Goal: Task Accomplishment & Management: Use online tool/utility

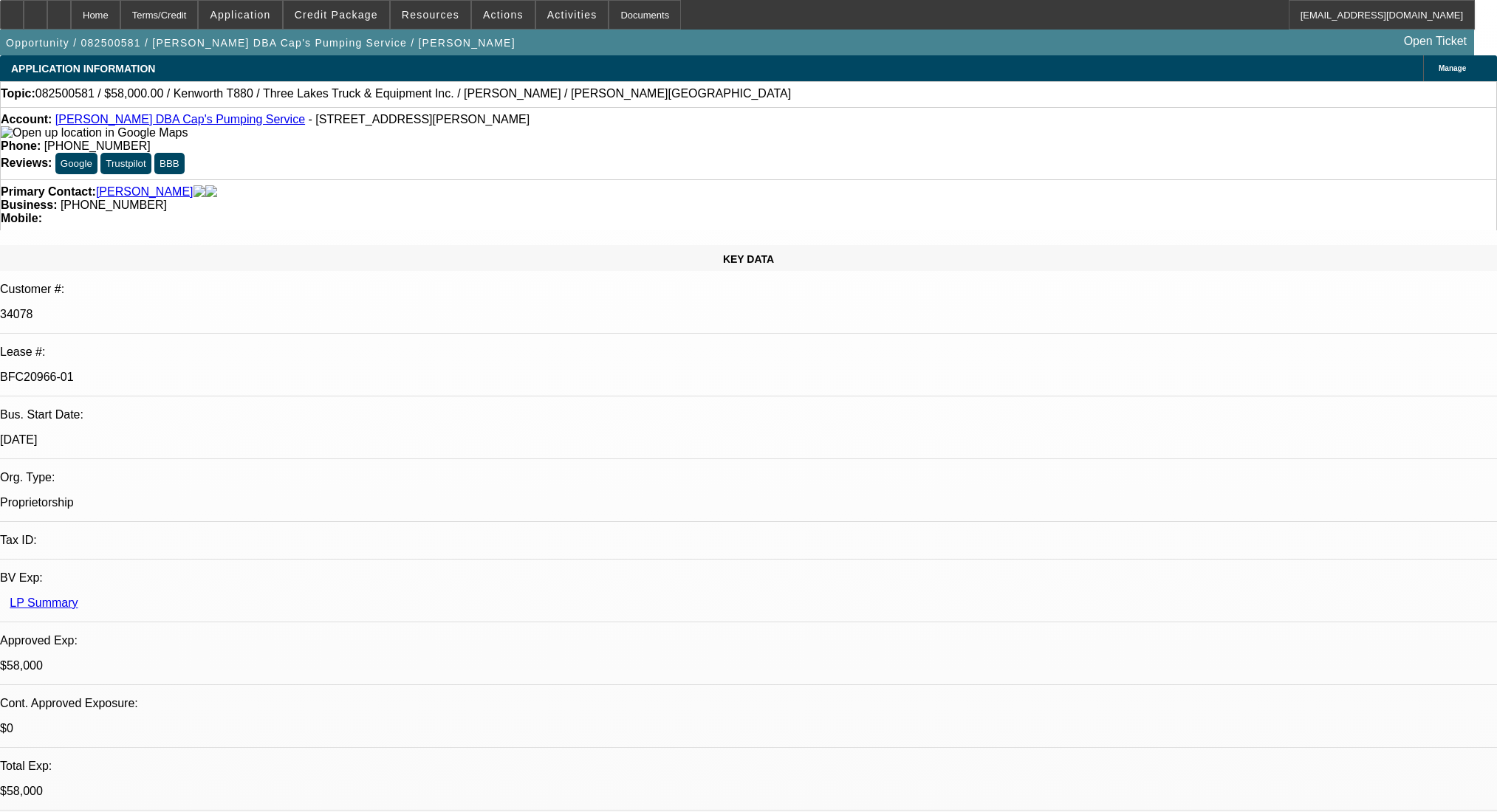
select select "0"
select select "9"
select select "0"
select select "6"
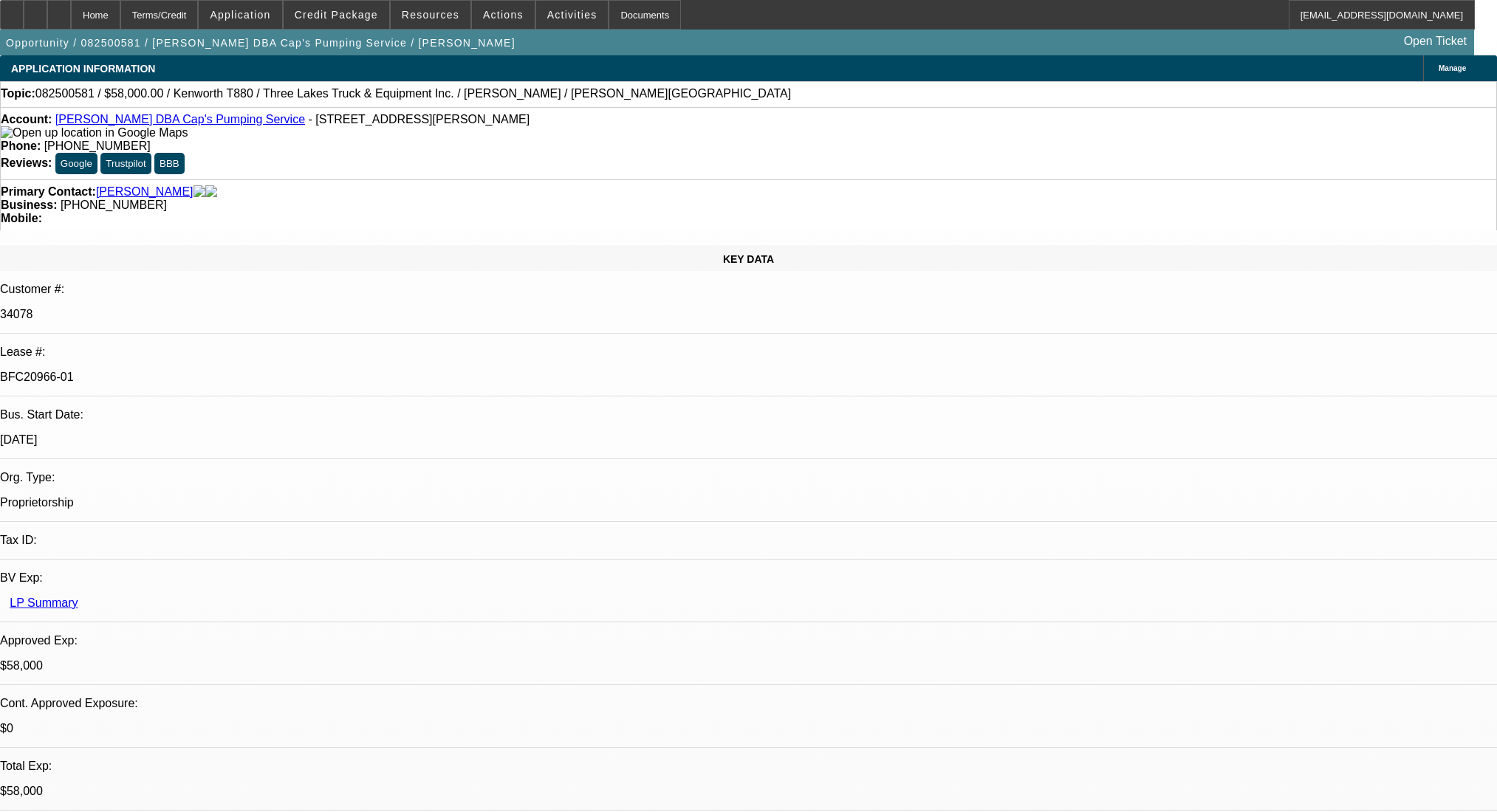
select select "0"
select select "9"
select select "0"
select select "6"
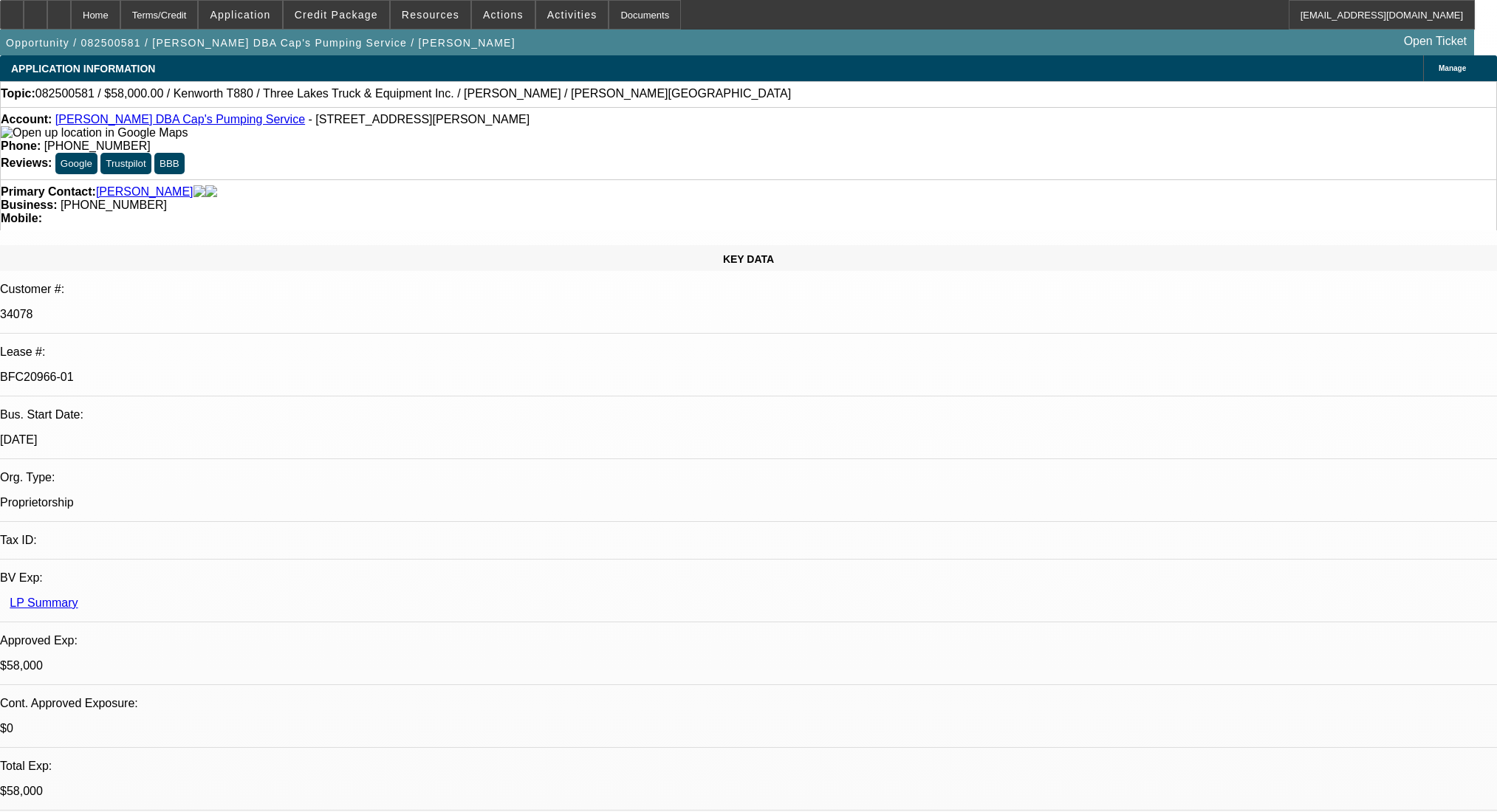
select select "0"
select select "9"
select select "0.1"
select select "4"
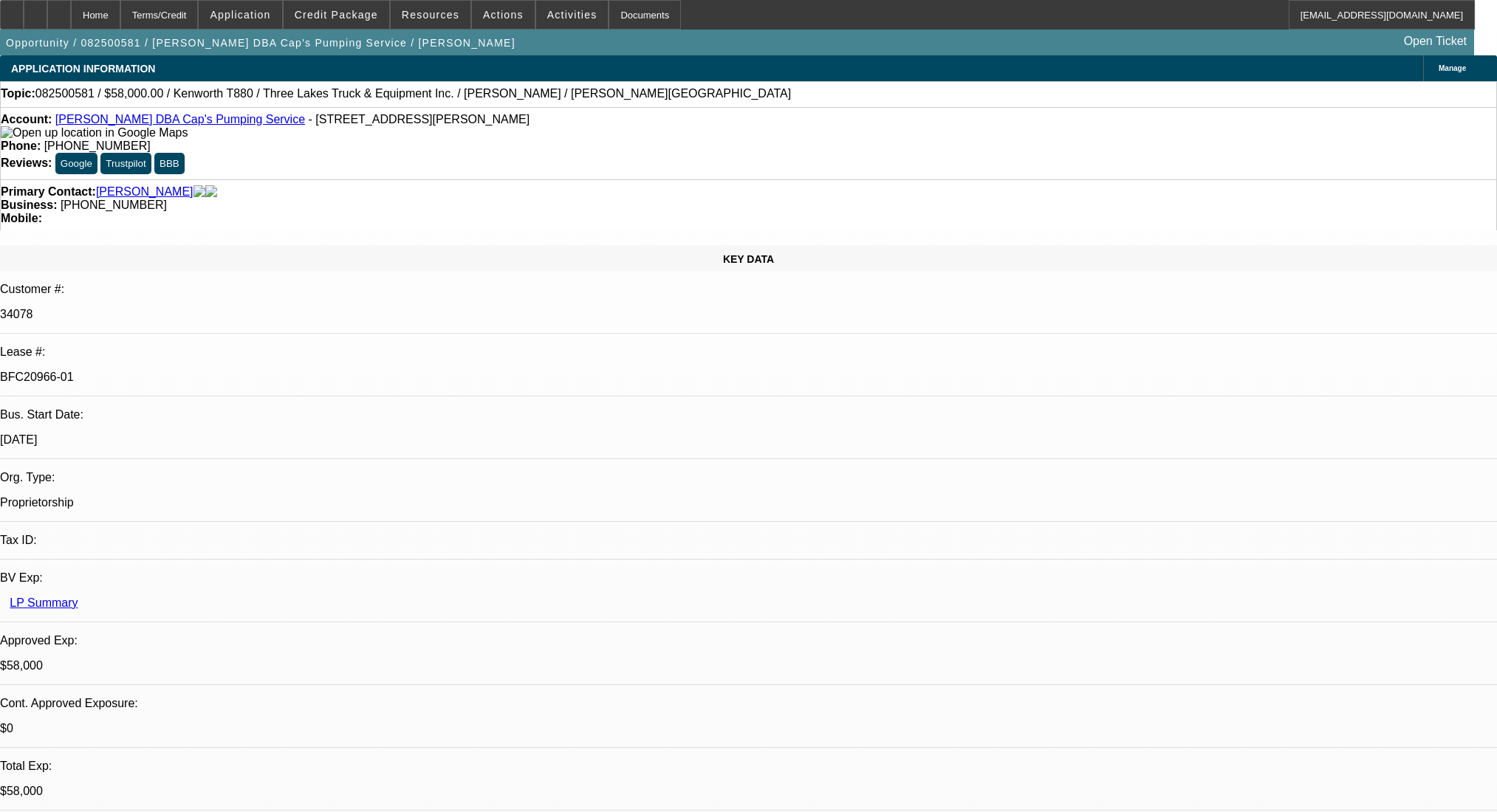
select select "0"
select select "0.1"
select select "4"
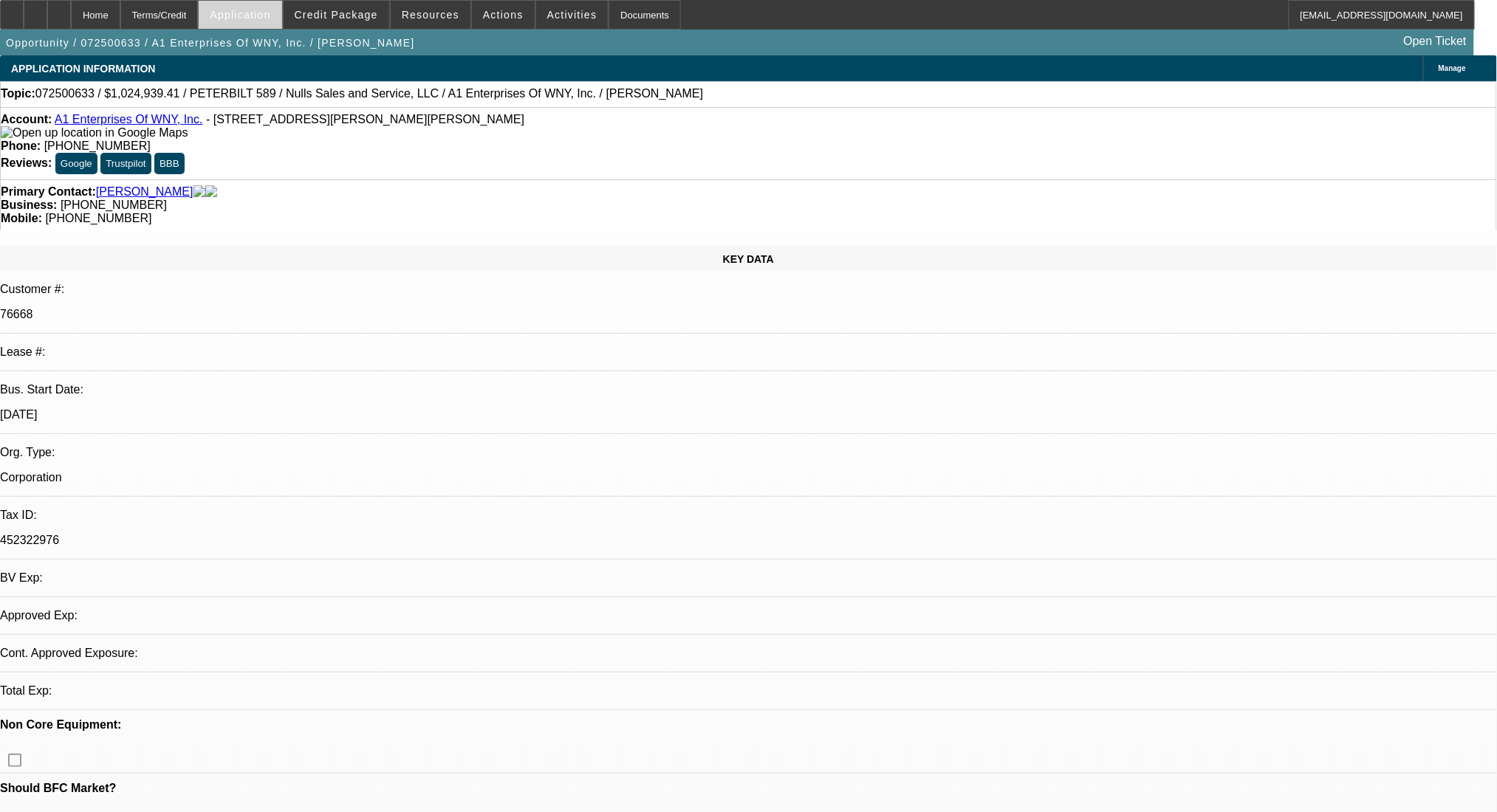
select select "0.1"
select select "2"
select select "0.1"
select select "4"
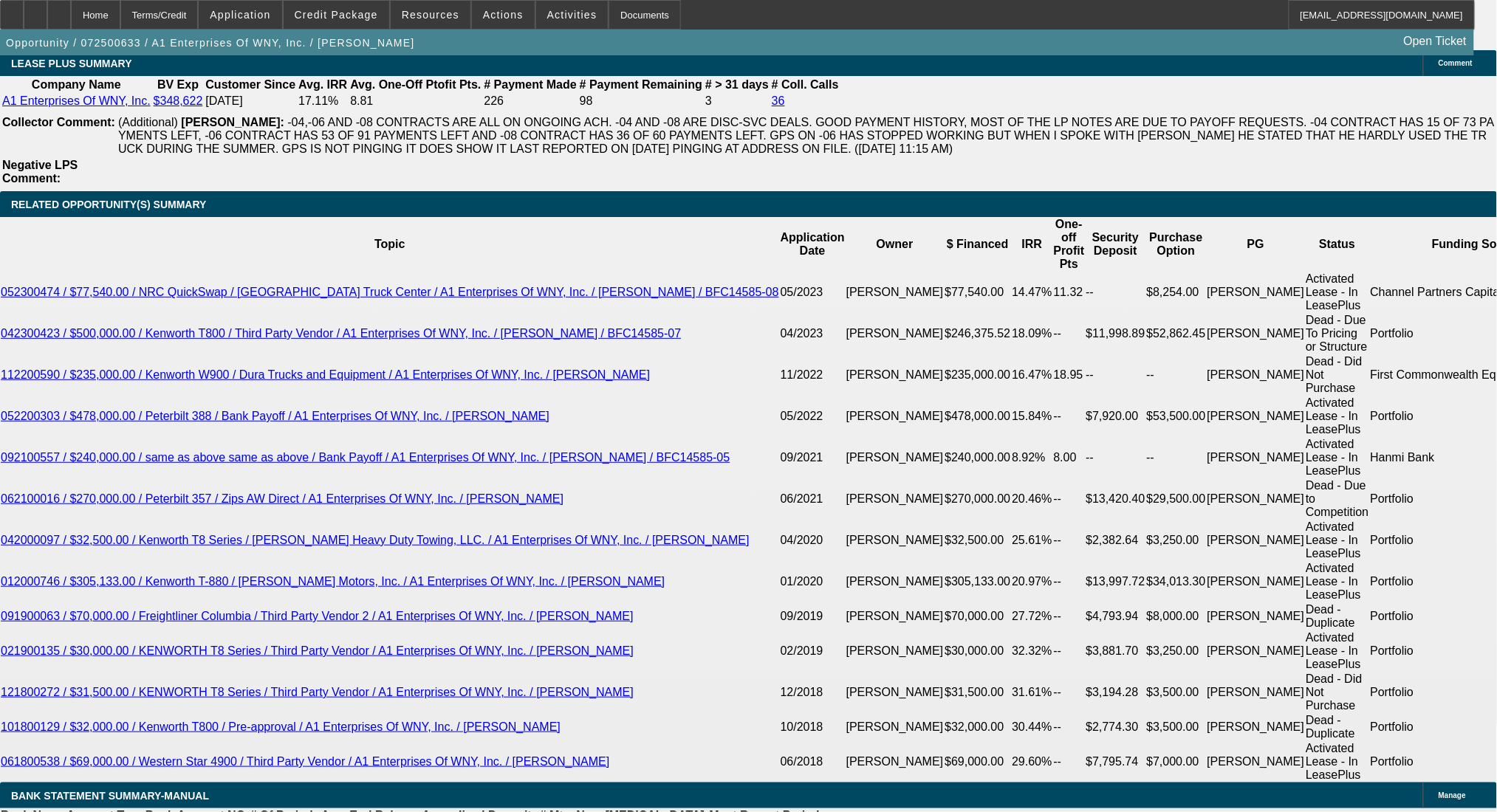
scroll to position [2558, 0]
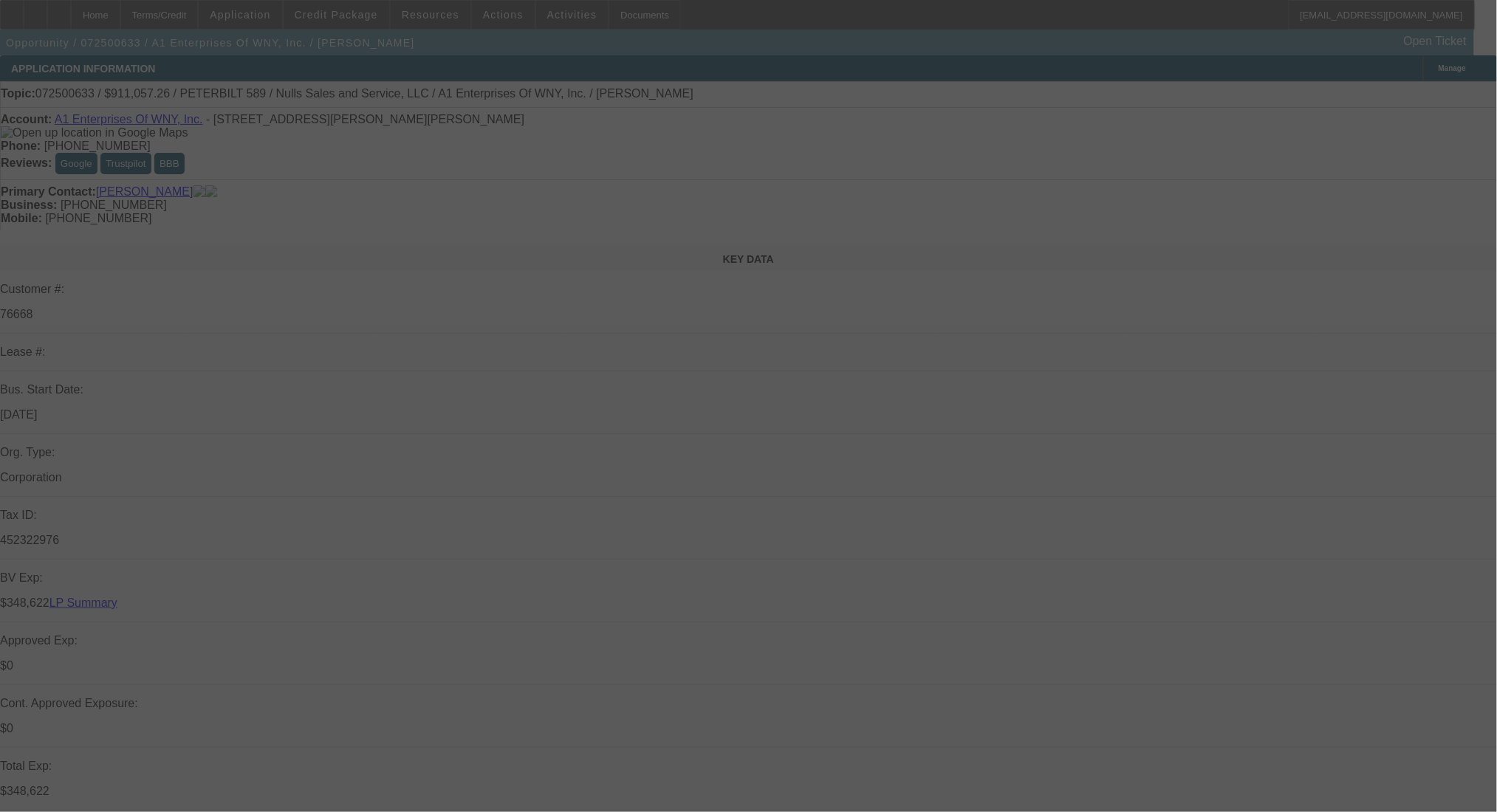
select select "0.2"
select select "2"
select select "0.1"
select select "4"
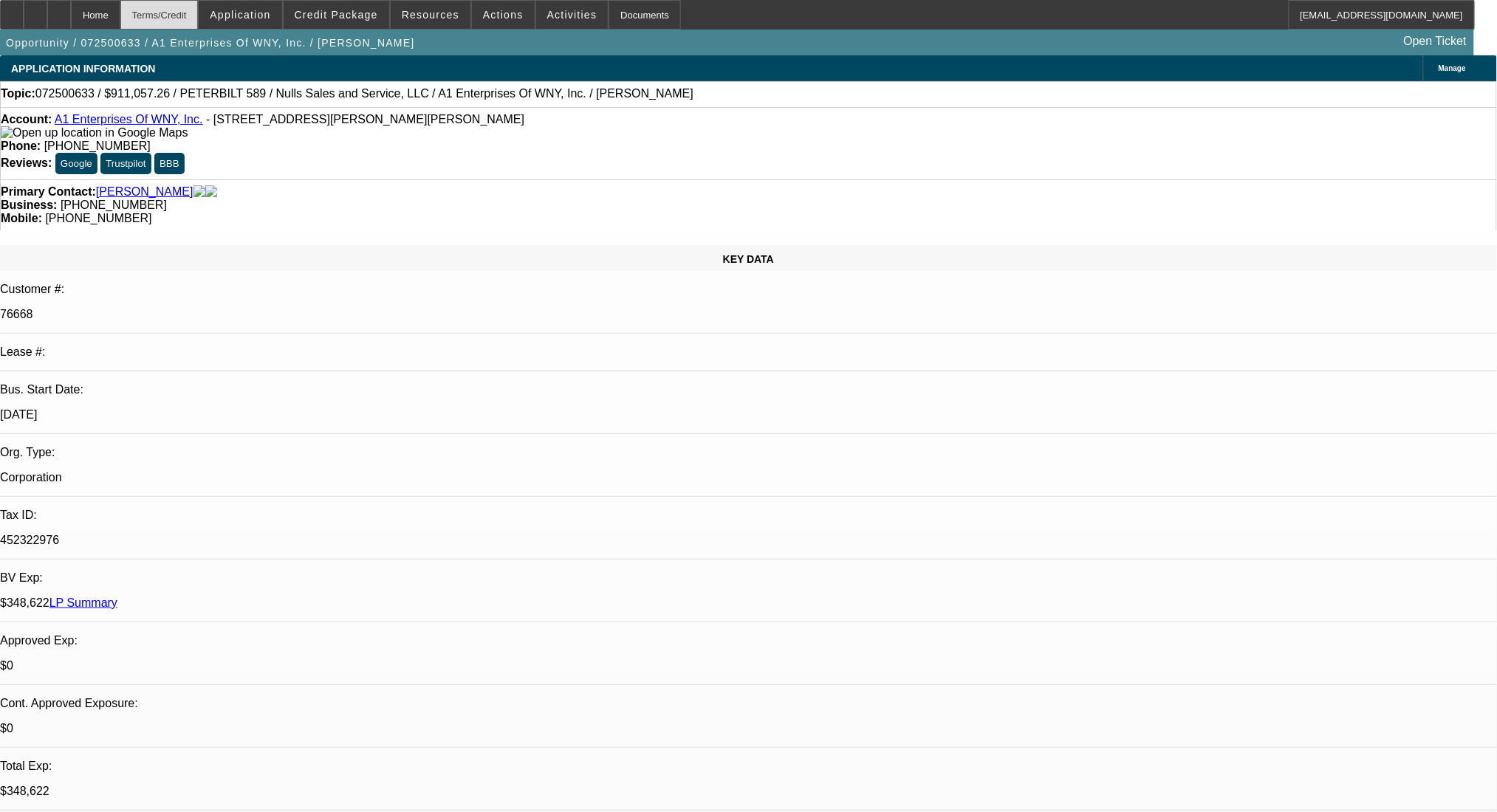
click at [198, 9] on div "Terms/Credit" at bounding box center [159, 15] width 78 height 30
click at [117, 596] on link "LP Summary" at bounding box center [83, 603] width 68 height 13
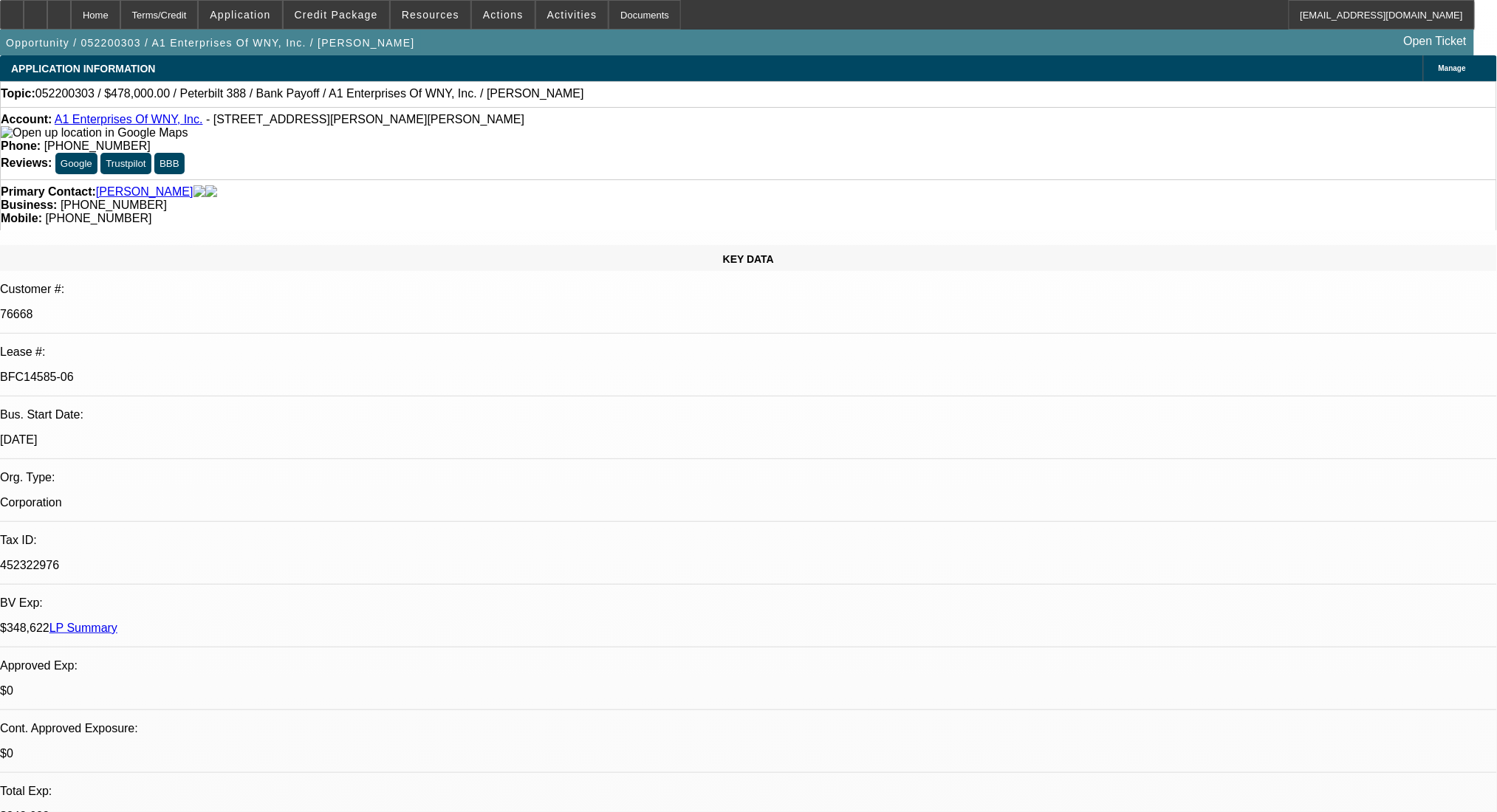
select select "0"
select select "2"
select select "0.1"
select select "4"
select select "0"
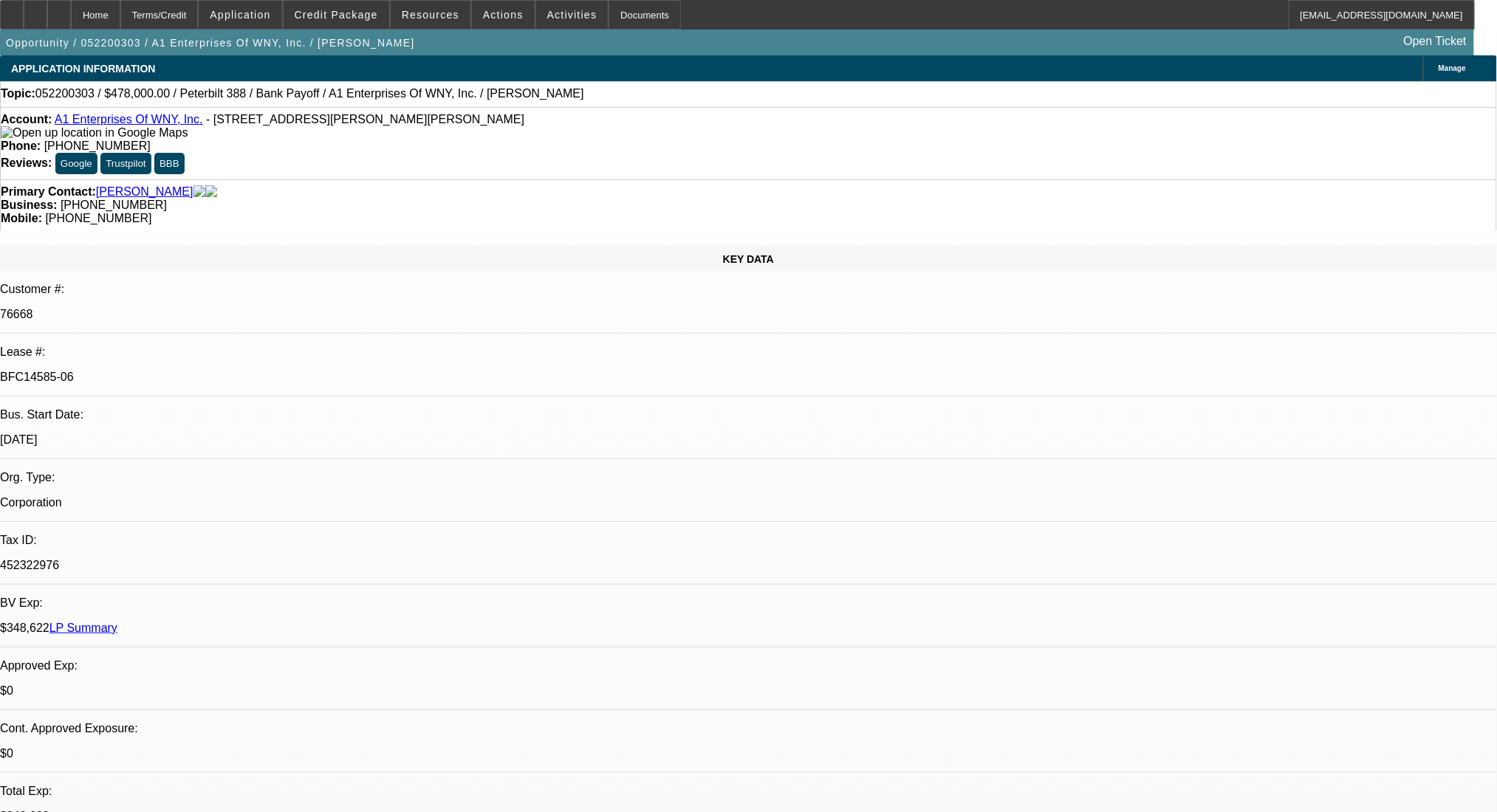
select select "2"
select select "0.1"
select select "4"
select select "0"
select select "2"
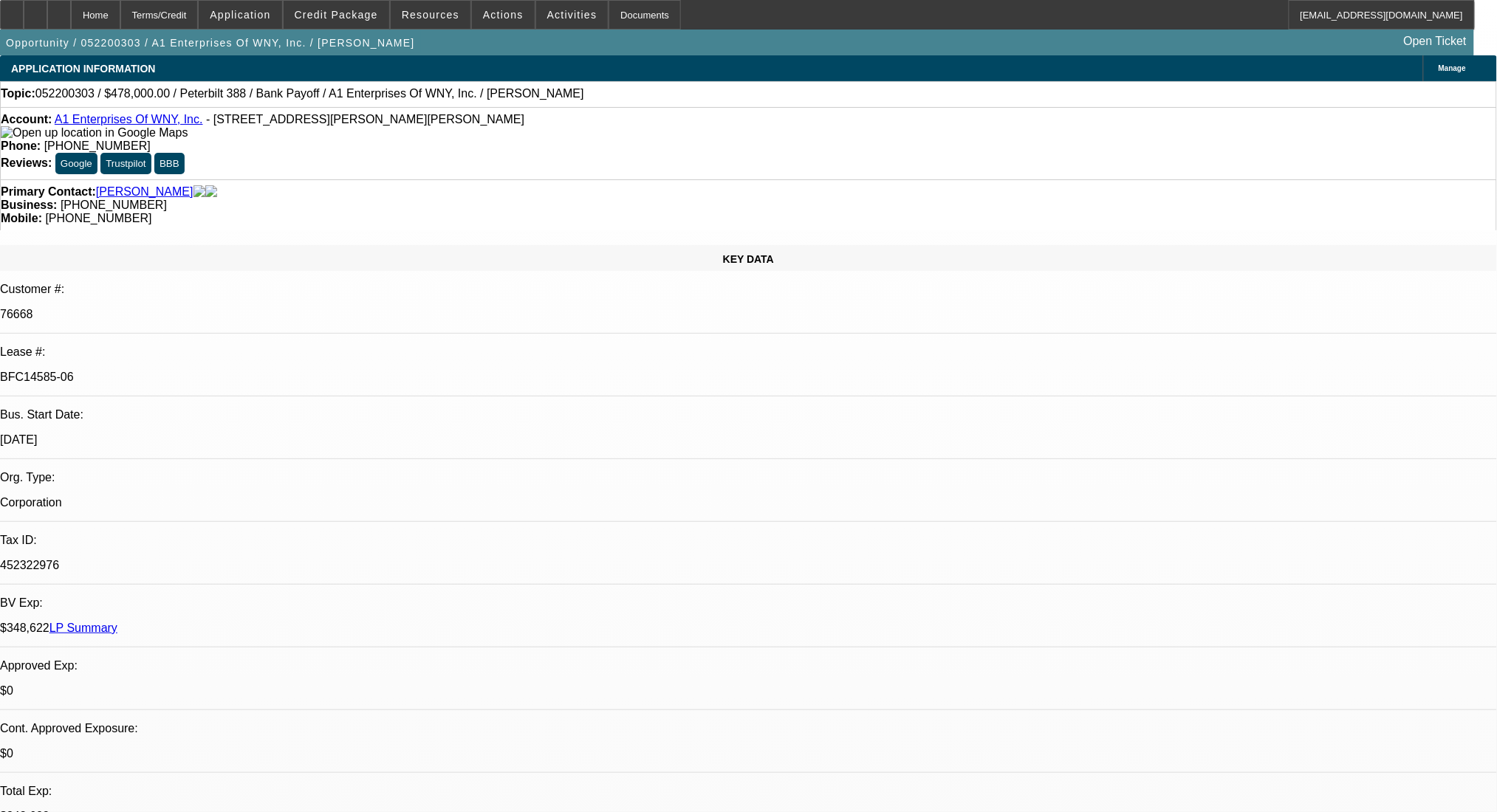
select select "0.1"
select select "4"
select select "0"
select select "2"
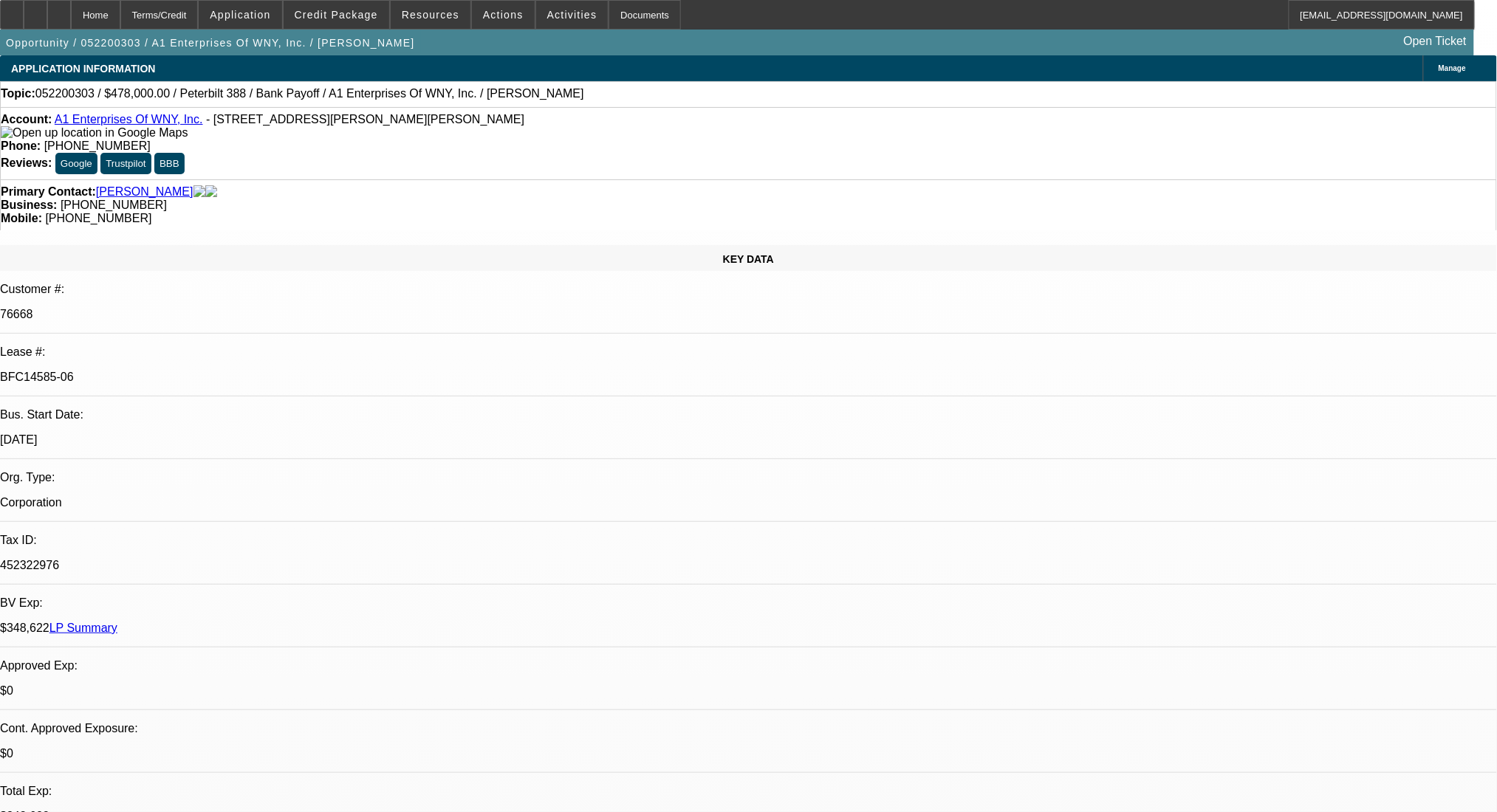
select select "0.1"
select select "4"
drag, startPoint x: 258, startPoint y: 247, endPoint x: 170, endPoint y: 253, distance: 88.2
click at [170, 345] on div "Lease #: BFC14585-06" at bounding box center [748, 370] width 1497 height 51
copy div "BFC14585-06"
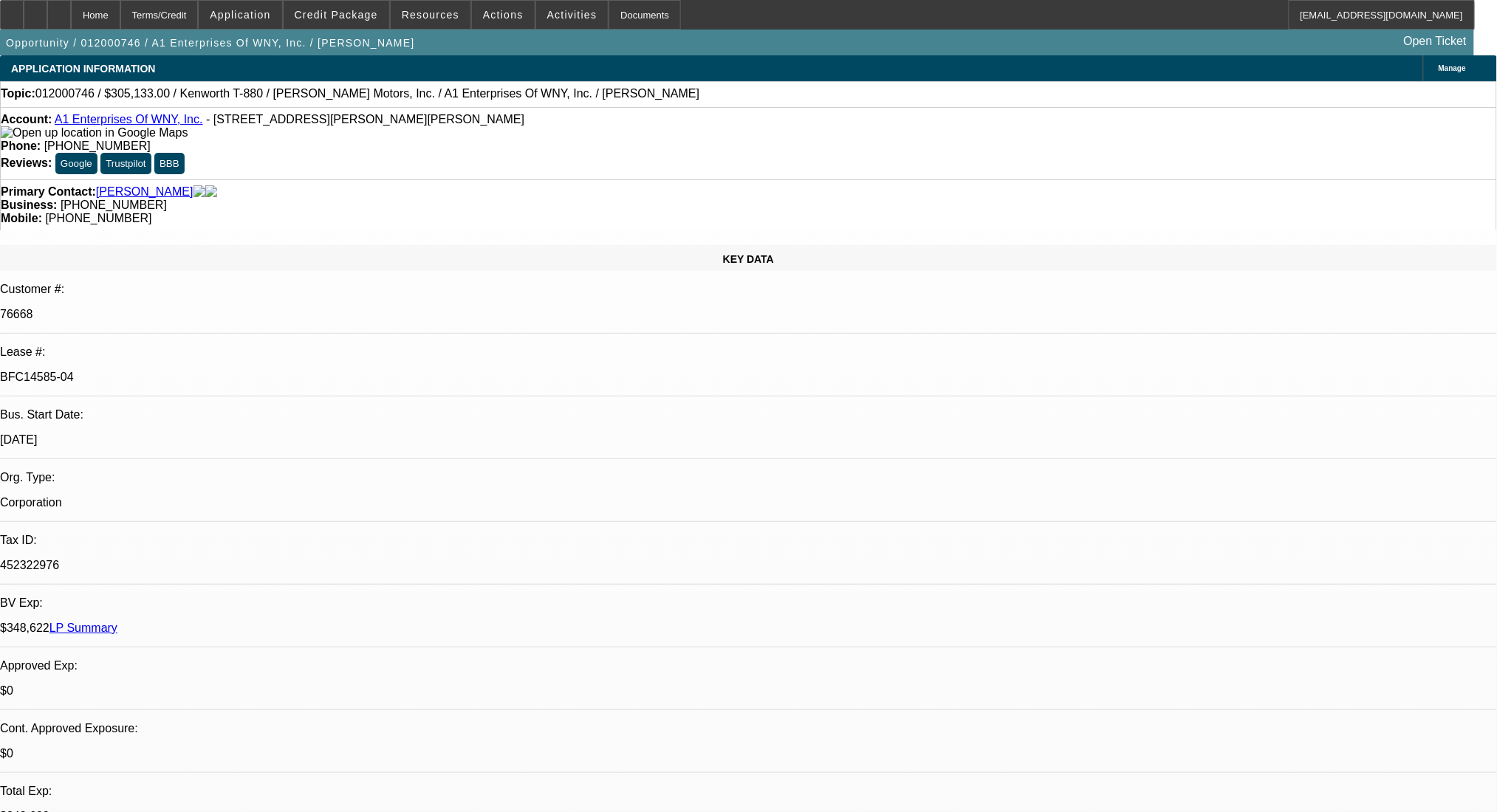
select select "0"
select select "2"
select select "0.1"
select select "4"
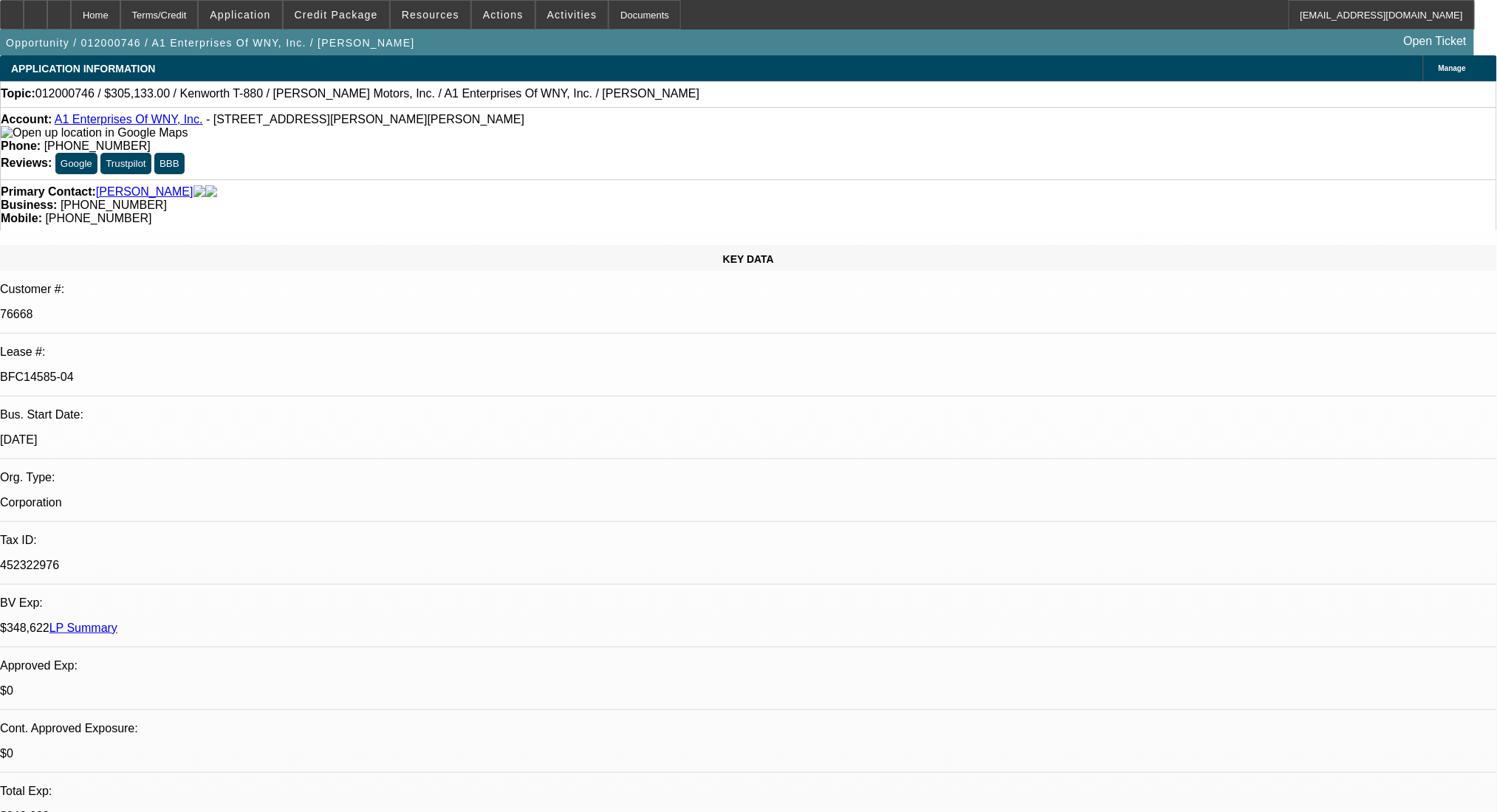
select select "0"
select select "2"
select select "0.1"
select select "4"
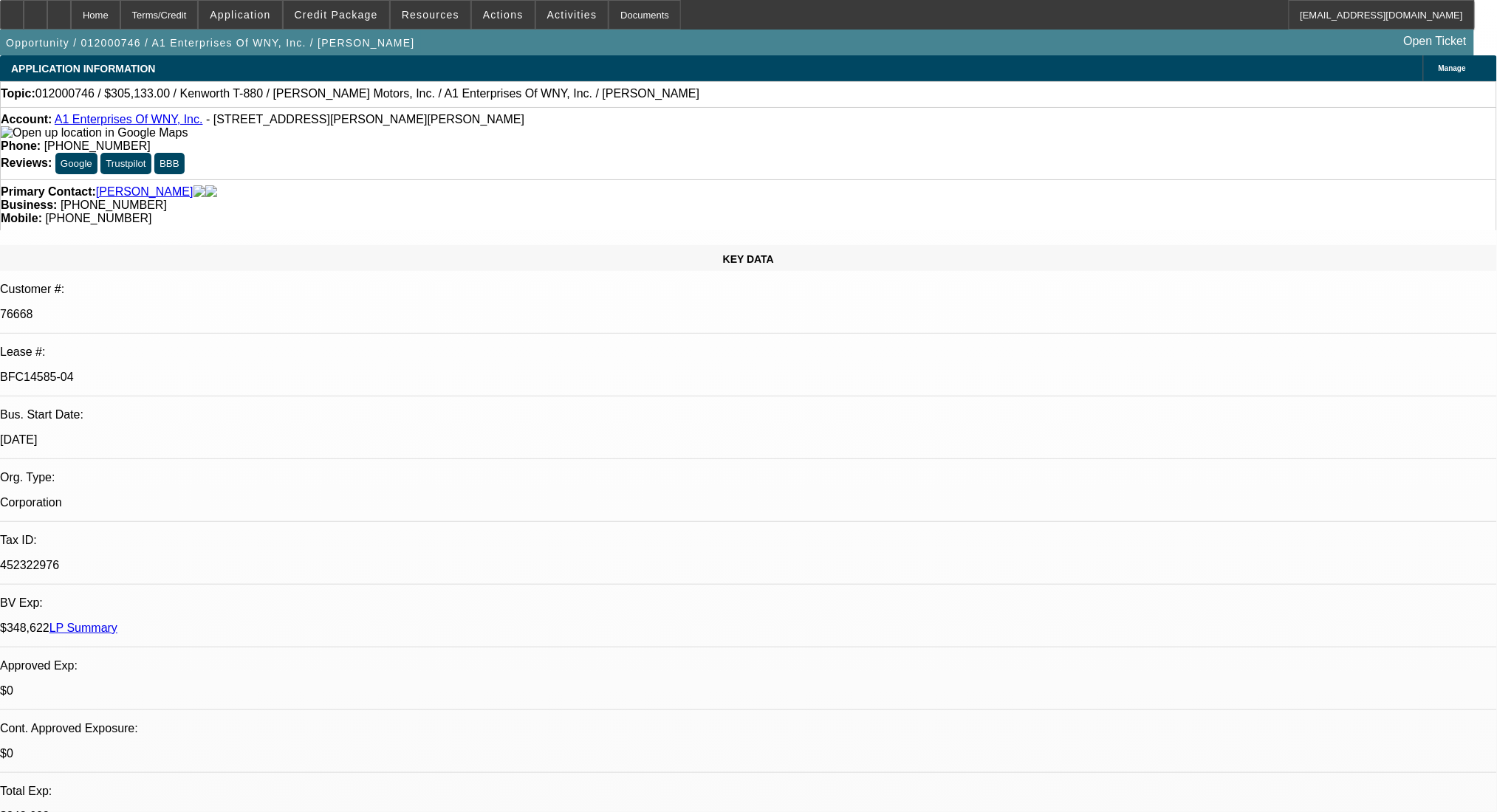
select select "0"
select select "2"
select select "0.1"
select select "4"
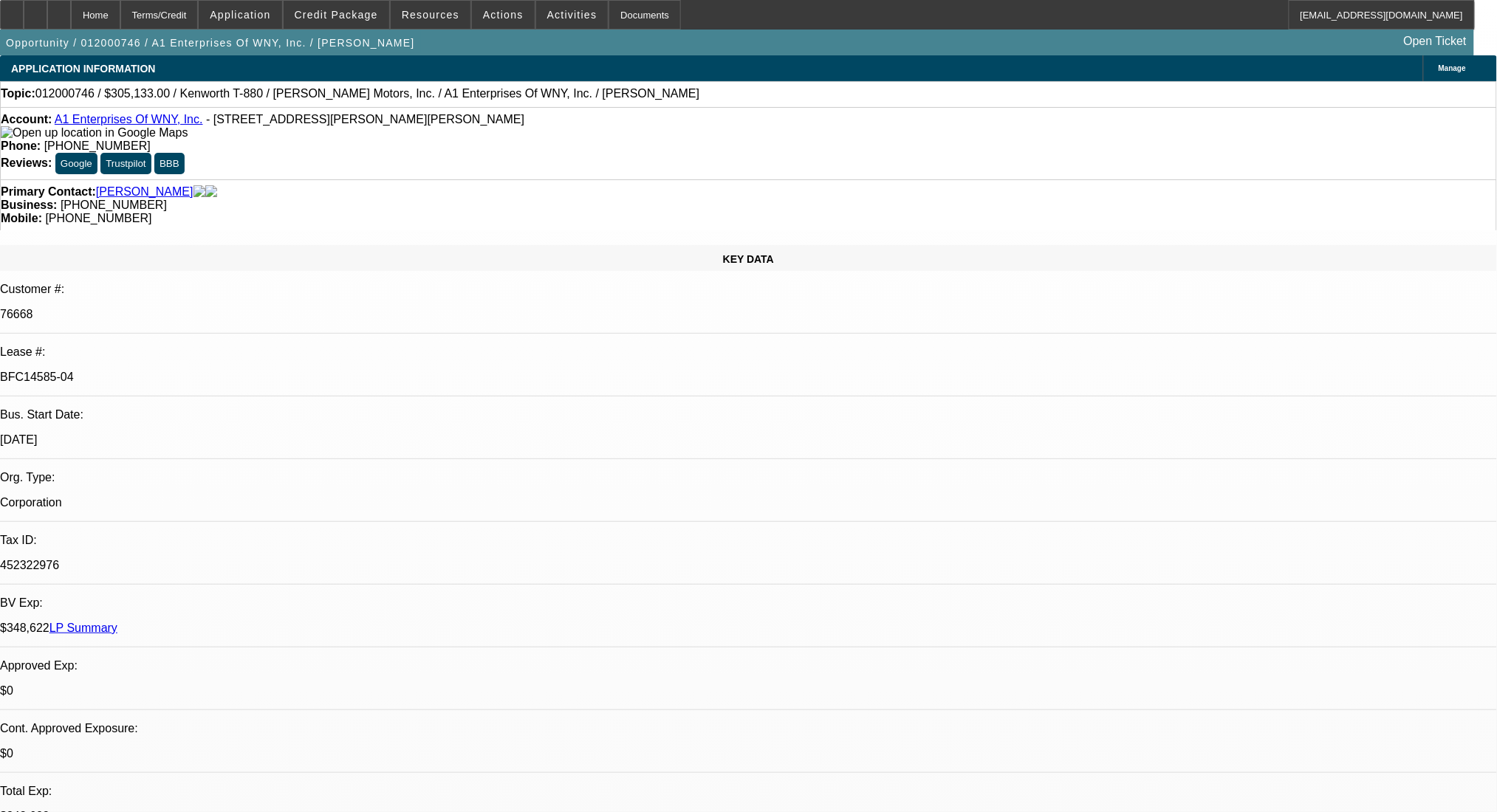
select select "0"
select select "2"
select select "0.1"
select select "4"
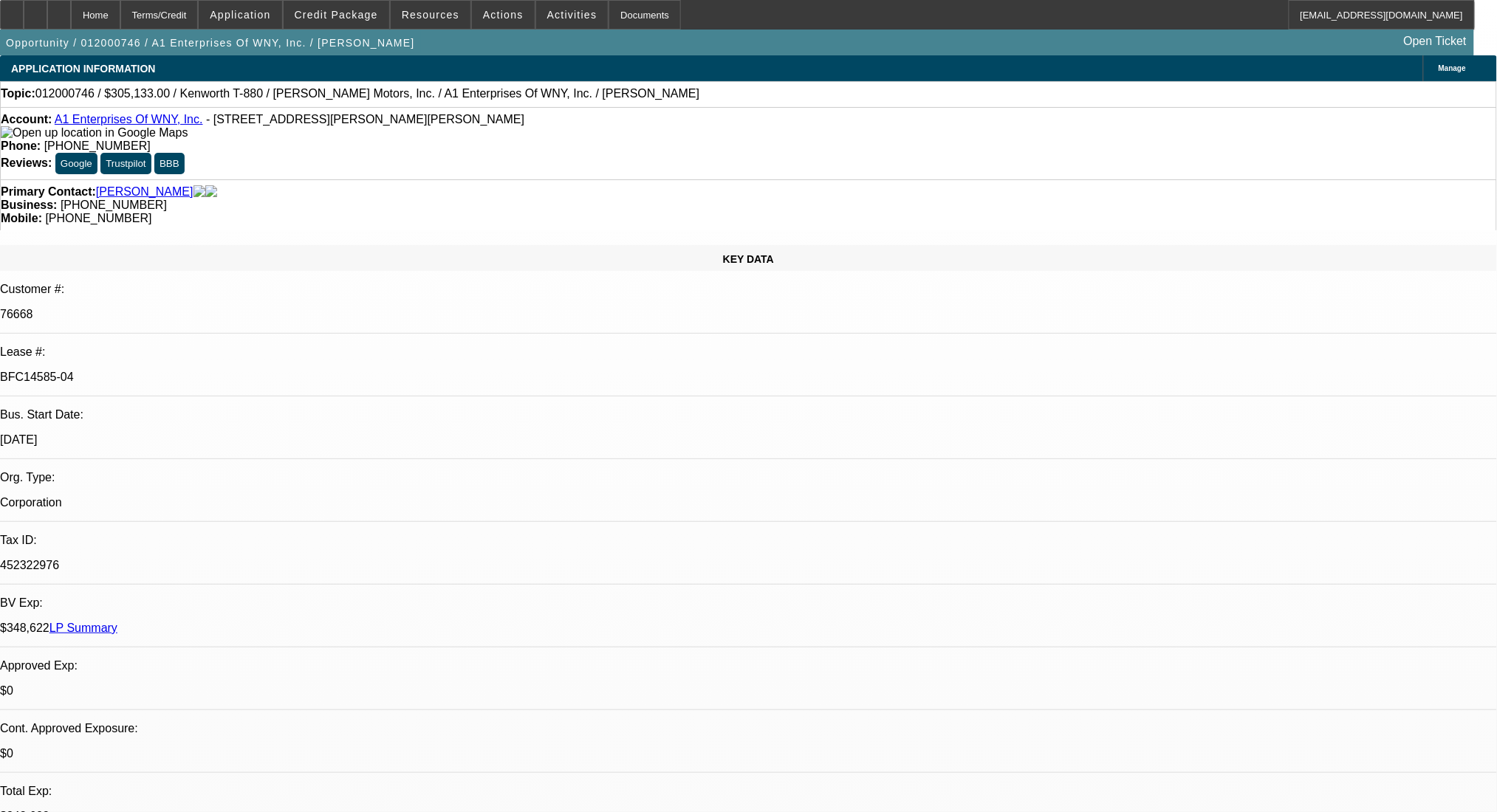
drag, startPoint x: 260, startPoint y: 243, endPoint x: 163, endPoint y: 257, distance: 98.0
click at [163, 345] on div "Lease #: BFC14585-04" at bounding box center [748, 370] width 1497 height 51
copy div "BFC14585-04"
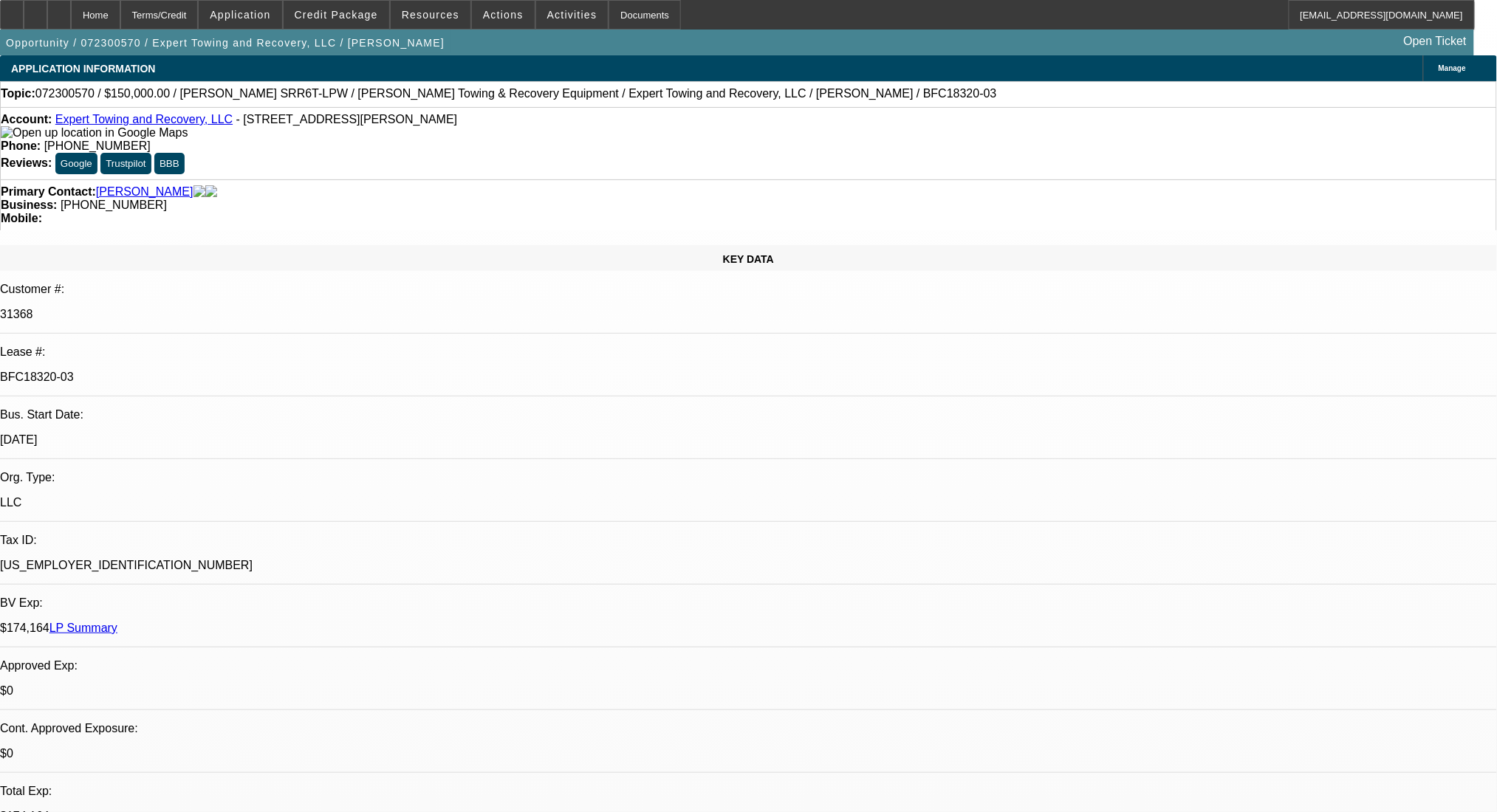
select select "0"
select select "0.1"
select select "4"
select select "0"
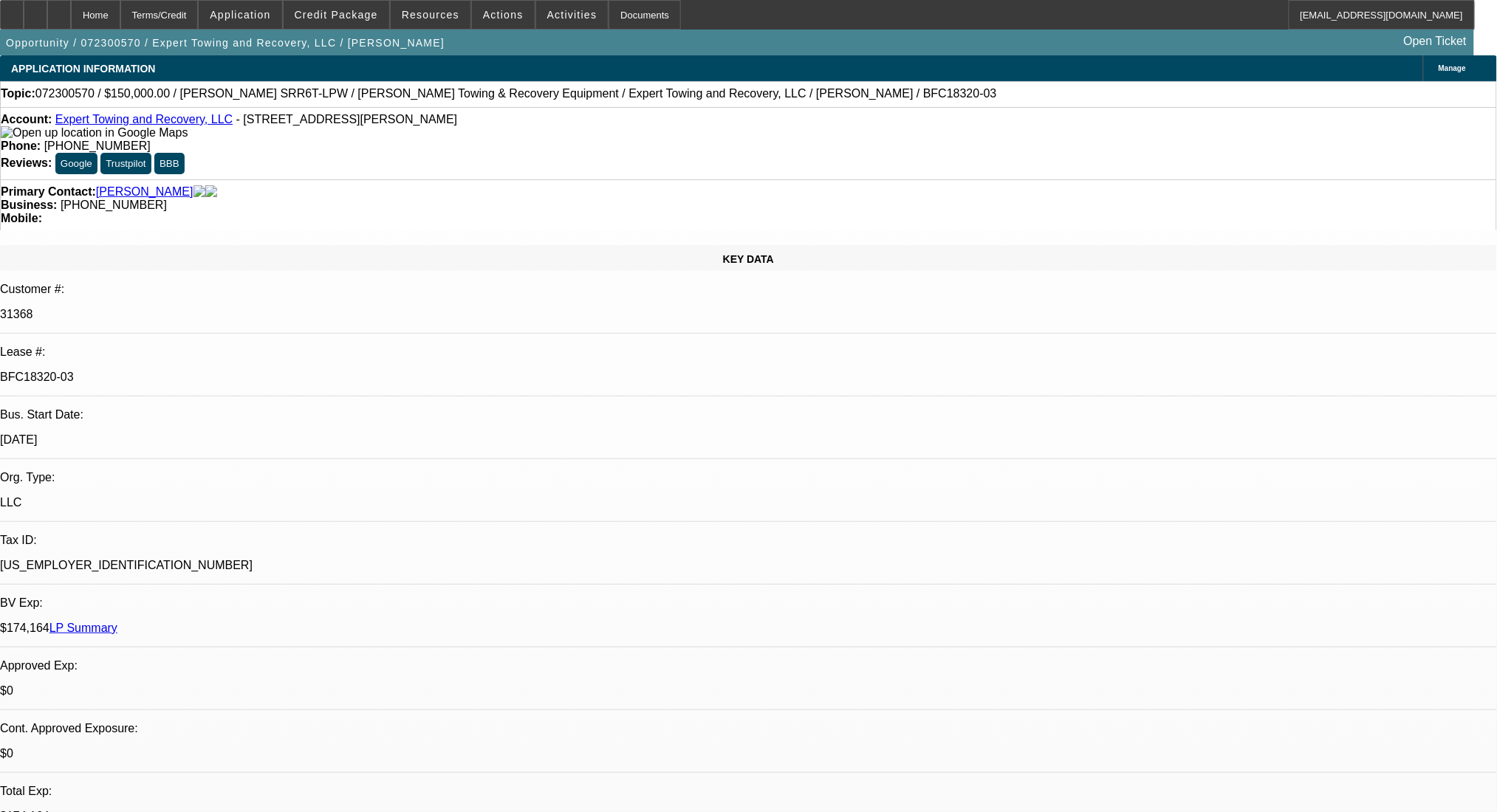
select select "0"
select select "0.1"
select select "4"
select select "0"
select select "2"
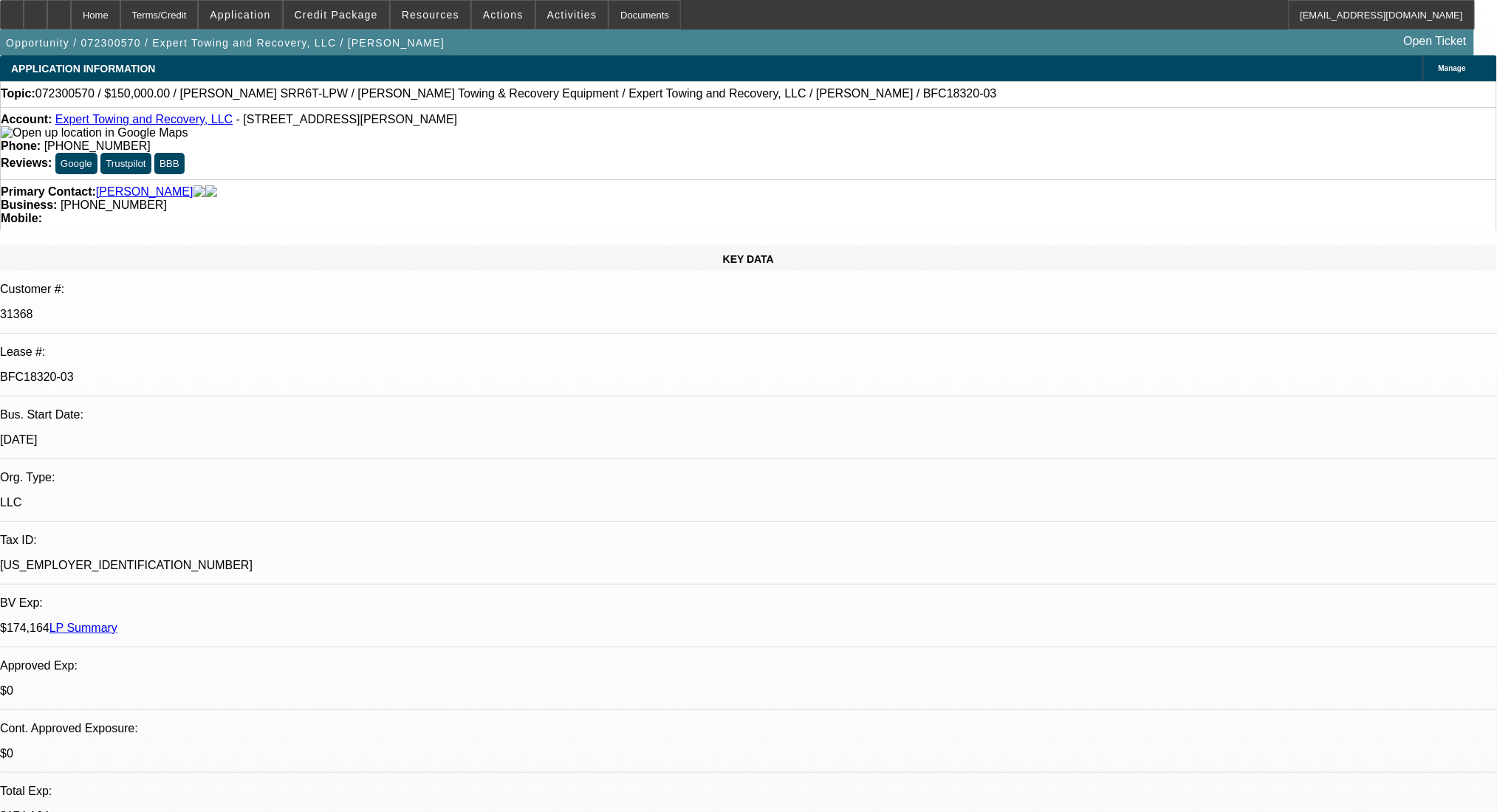
select select "2"
select select "0.1"
select select "4"
select select "0"
select select "2"
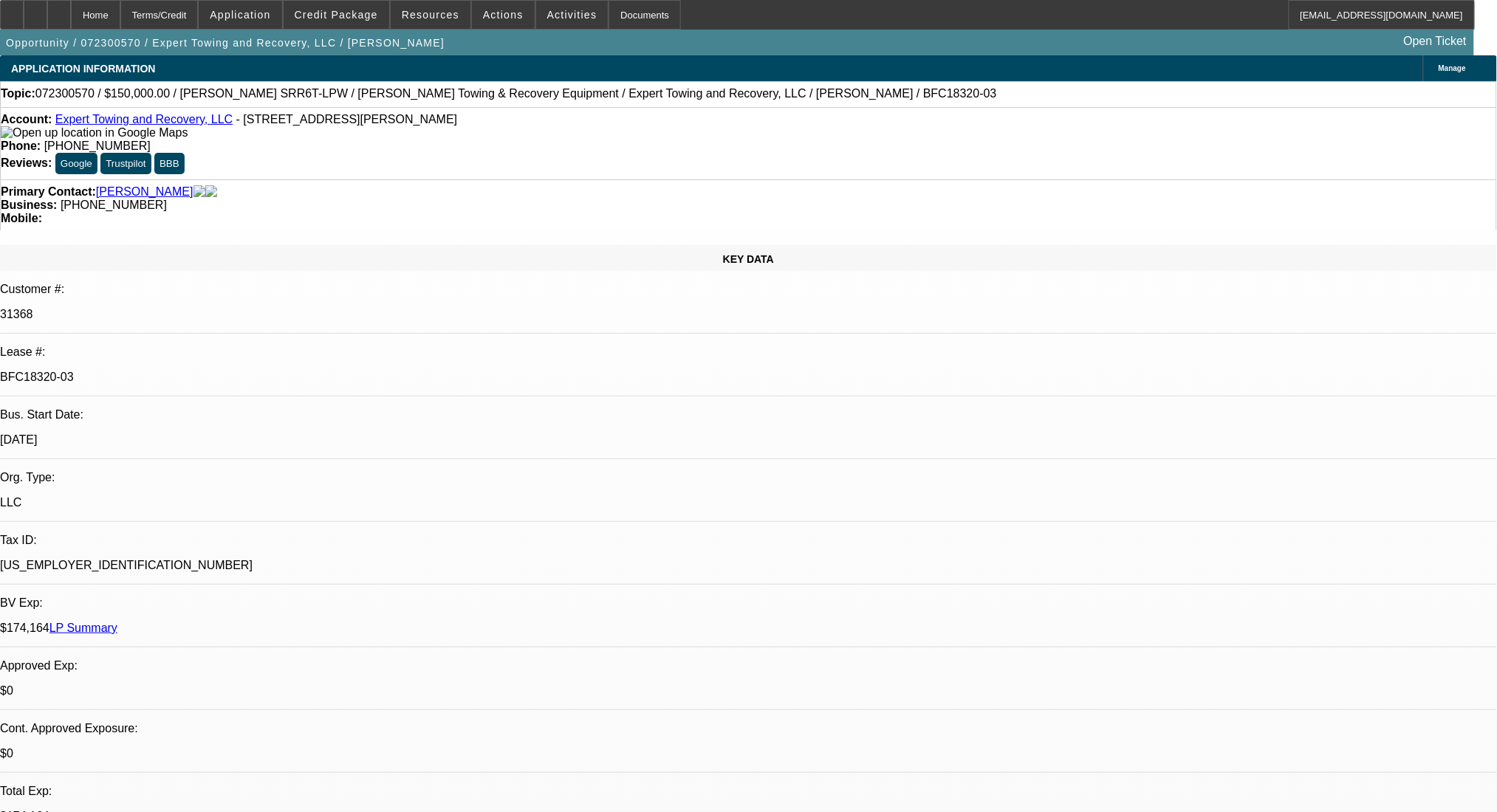
select select "2"
select select "0.1"
select select "4"
click at [178, 18] on div "Terms/Credit" at bounding box center [159, 15] width 78 height 30
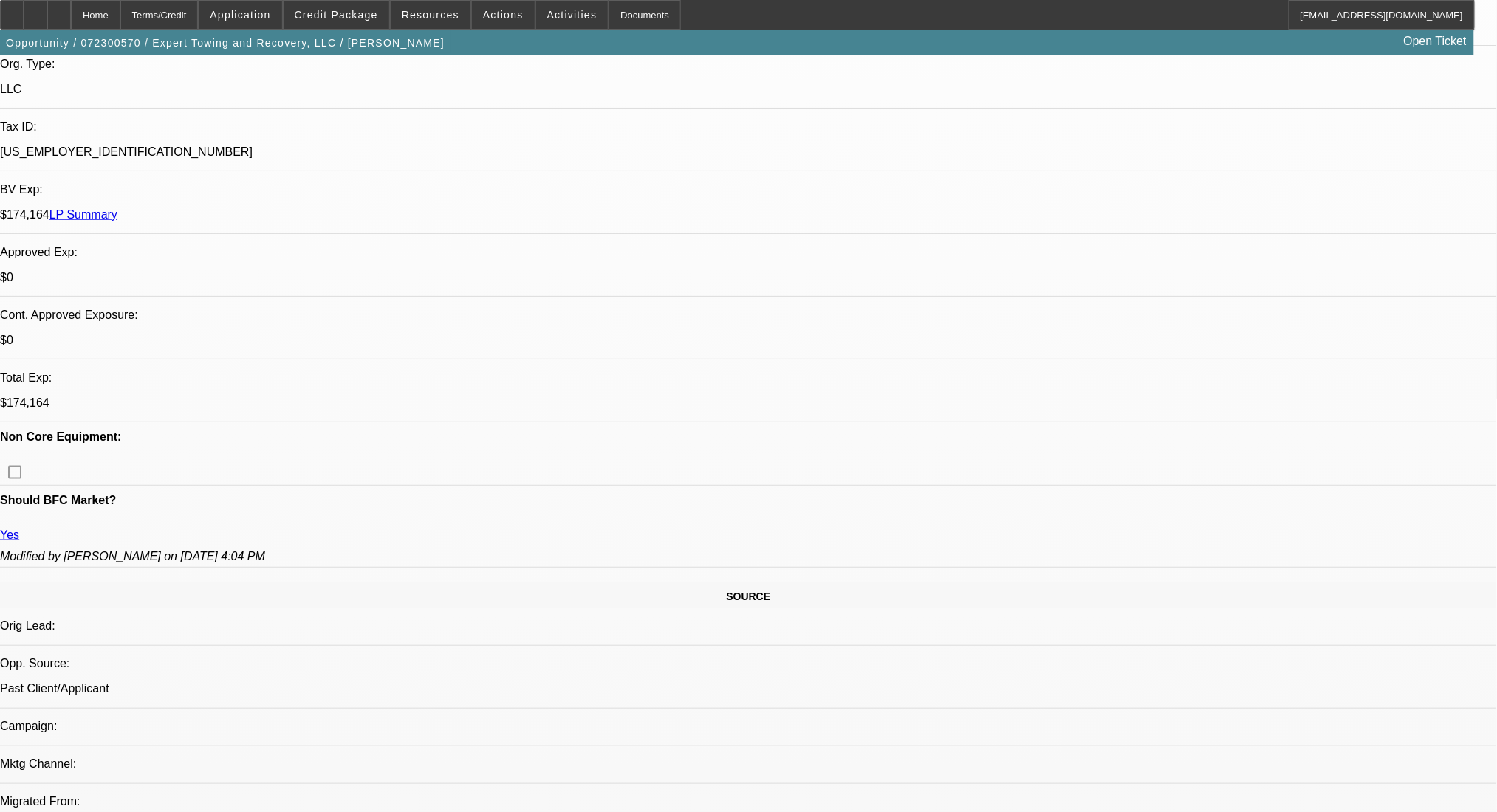
scroll to position [201, 0]
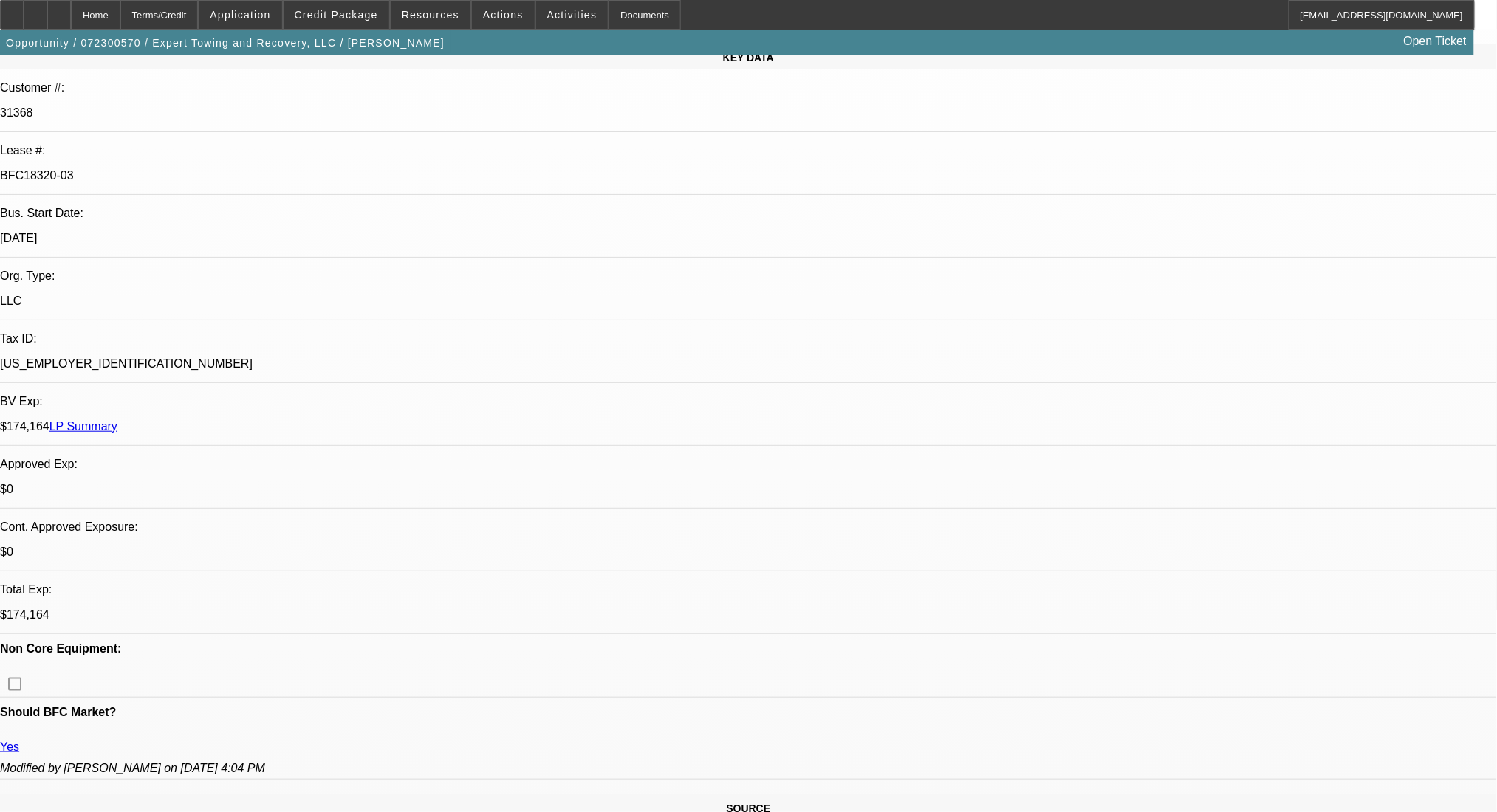
click at [117, 420] on link "LP Summary" at bounding box center [83, 426] width 68 height 13
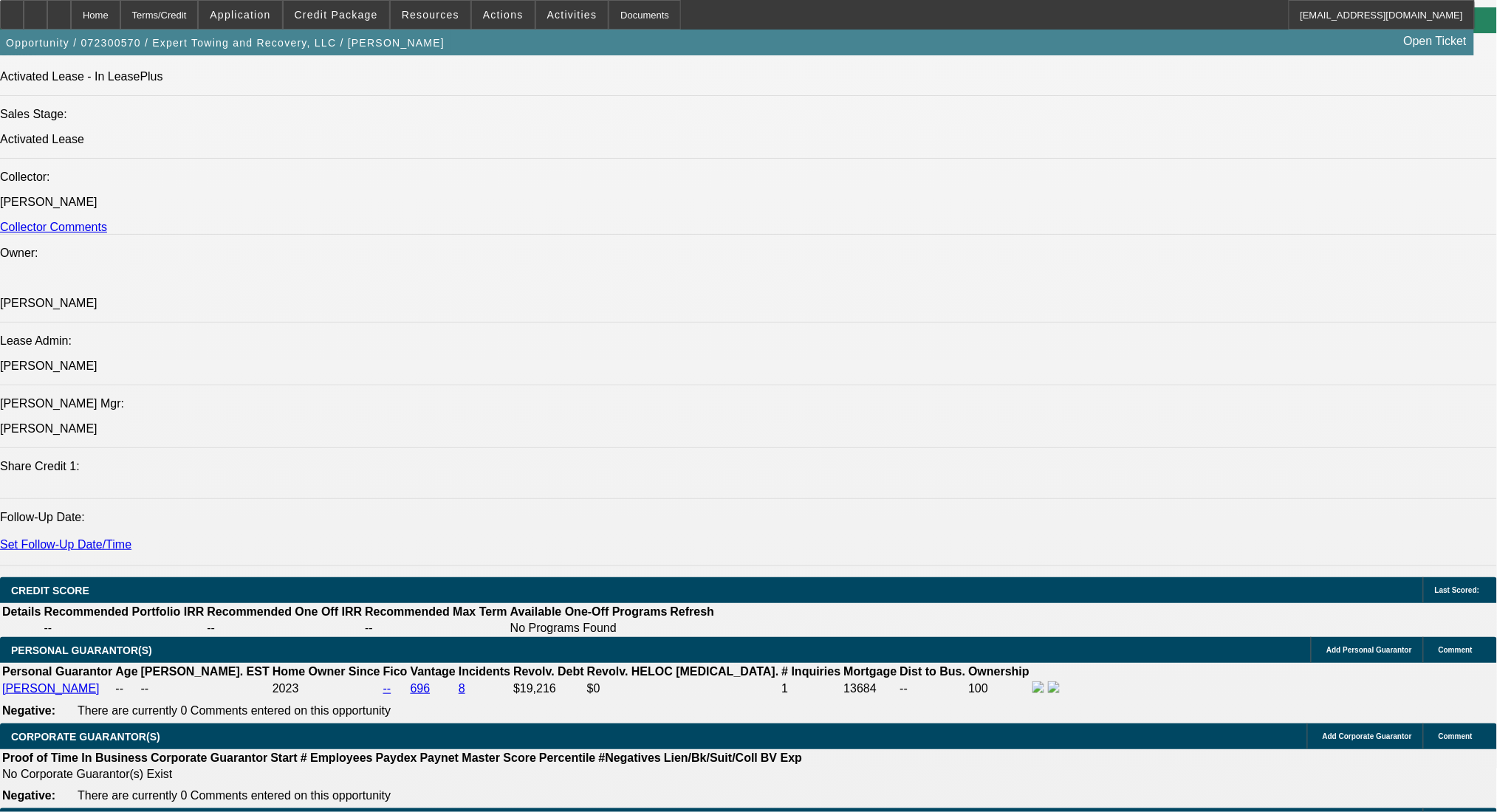
scroll to position [1968, 0]
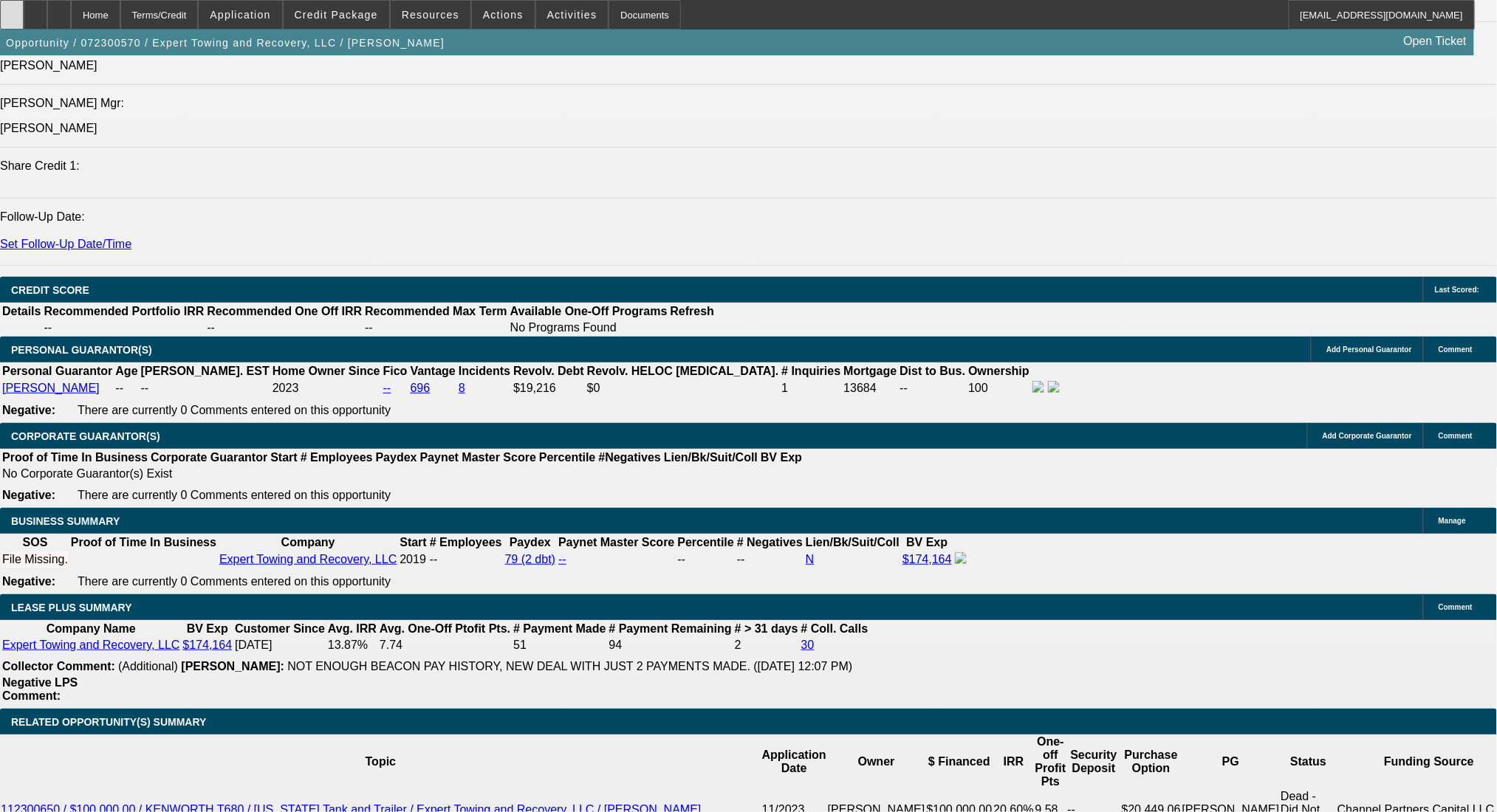
click at [18, 16] on div at bounding box center [11, 15] width 23 height 30
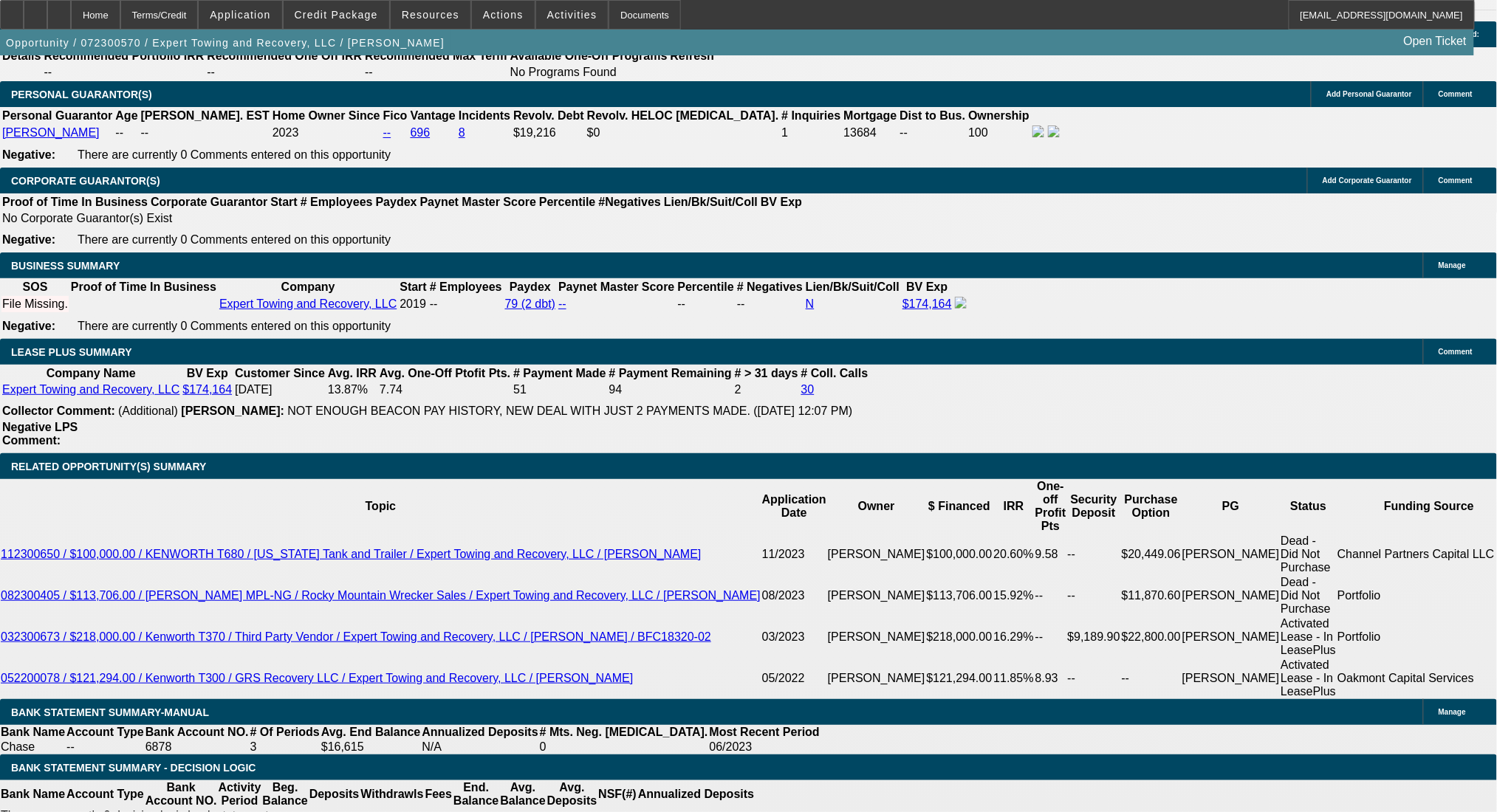
scroll to position [2165, 0]
